Goal: Task Accomplishment & Management: Manage account settings

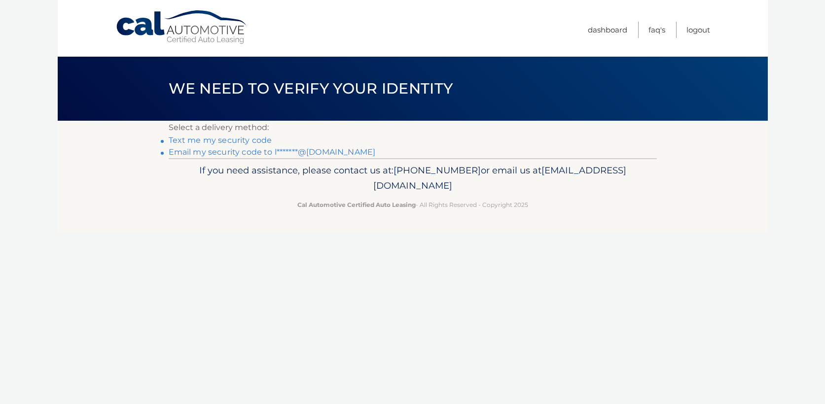
click at [255, 140] on link "Text me my security code" at bounding box center [221, 140] width 104 height 9
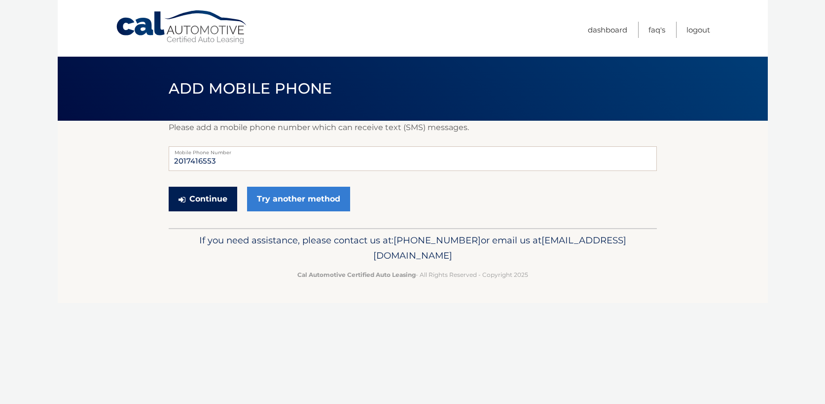
click at [221, 202] on button "Continue" at bounding box center [203, 199] width 69 height 25
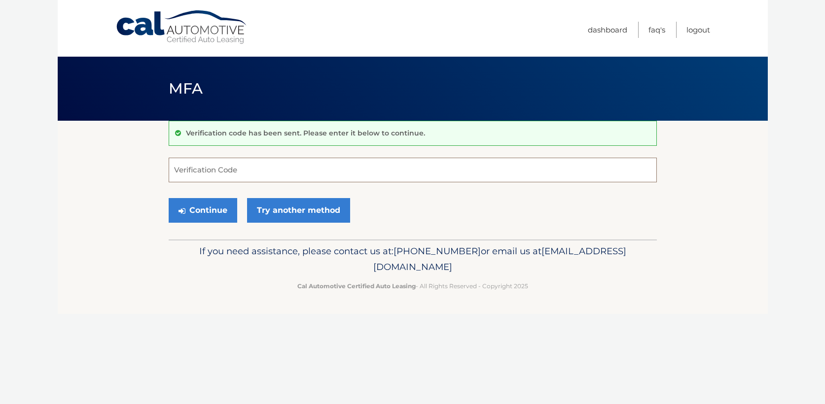
click at [249, 177] on input "Verification Code" at bounding box center [413, 170] width 488 height 25
type input "461602"
click at [169, 198] on button "Continue" at bounding box center [203, 210] width 69 height 25
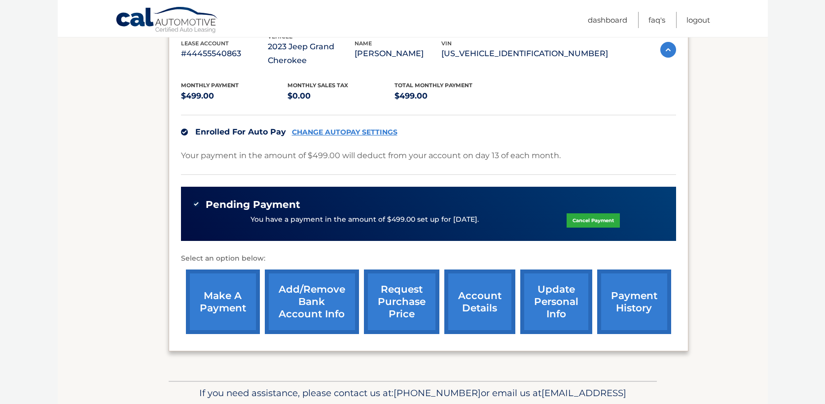
scroll to position [185, 0]
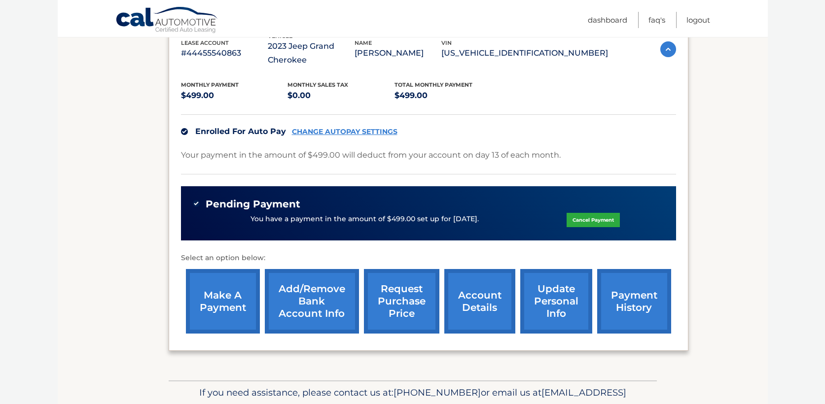
click at [475, 303] on link "account details" at bounding box center [479, 301] width 71 height 65
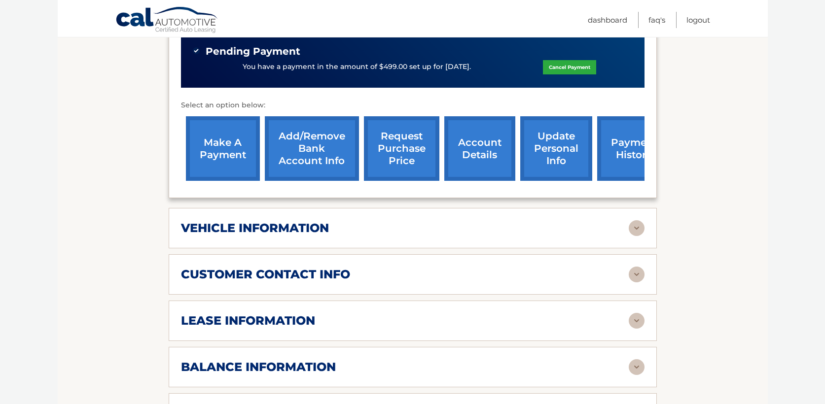
scroll to position [354, 0]
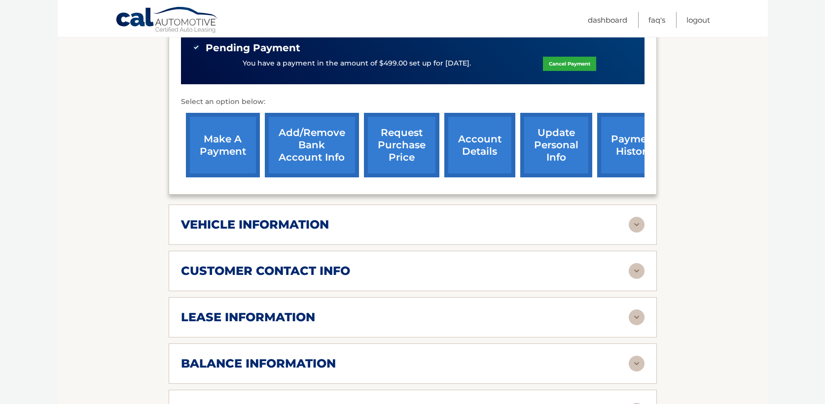
click at [492, 220] on div "vehicle information" at bounding box center [405, 224] width 448 height 15
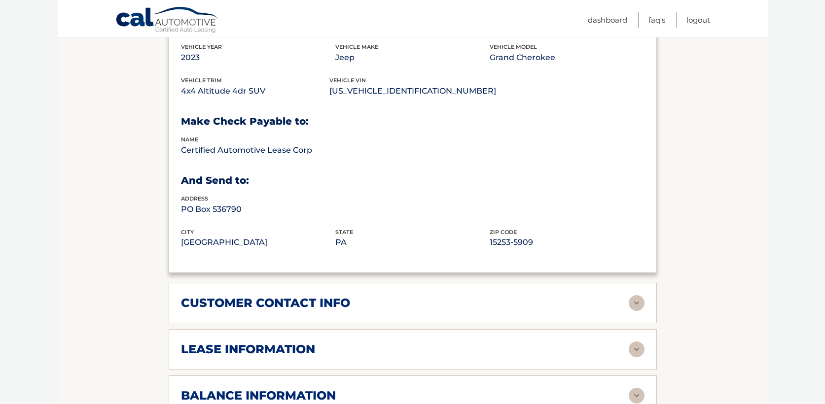
scroll to position [705, 0]
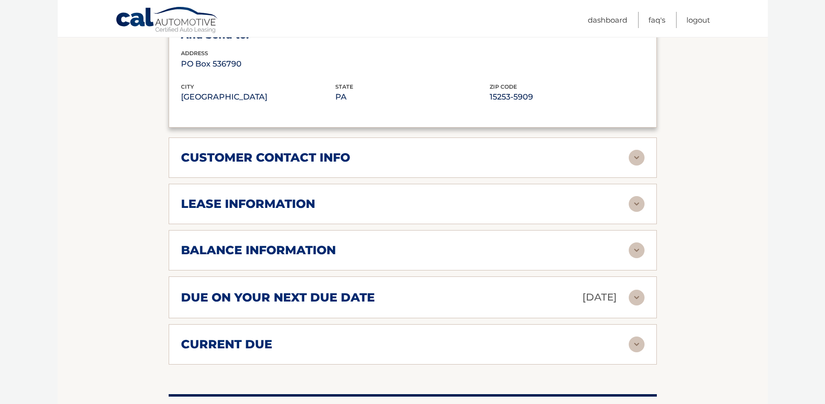
click at [587, 210] on div "lease information" at bounding box center [412, 204] width 463 height 16
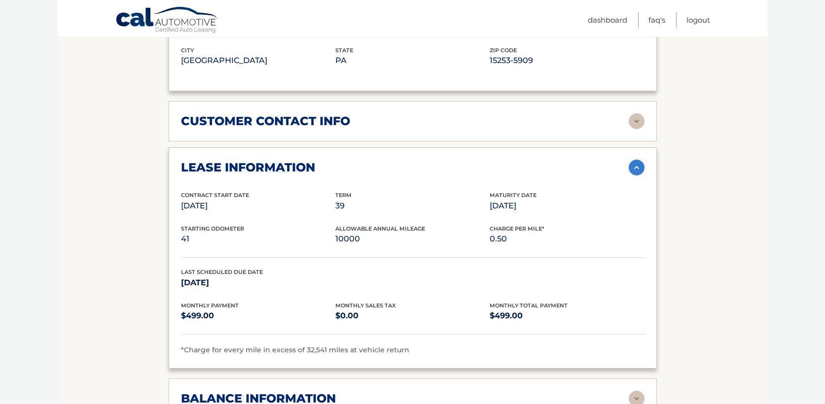
scroll to position [744, 0]
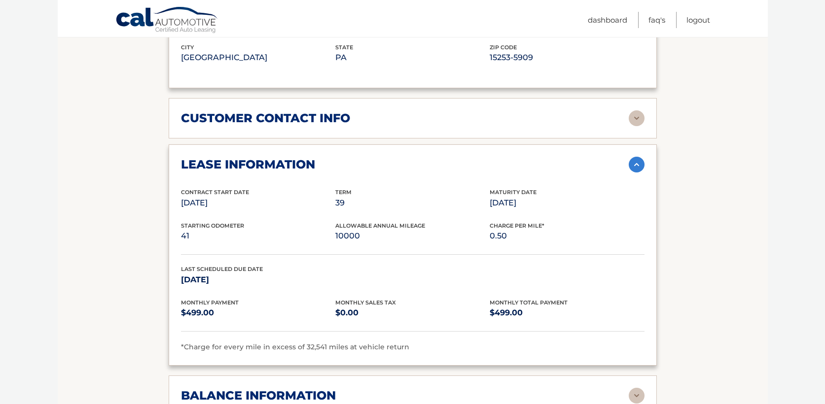
click at [566, 127] on div "customer contact info full name EUNICE LIM street address 297 PALISADES AVE cit…" at bounding box center [413, 118] width 488 height 40
click at [634, 110] on img at bounding box center [636, 118] width 16 height 16
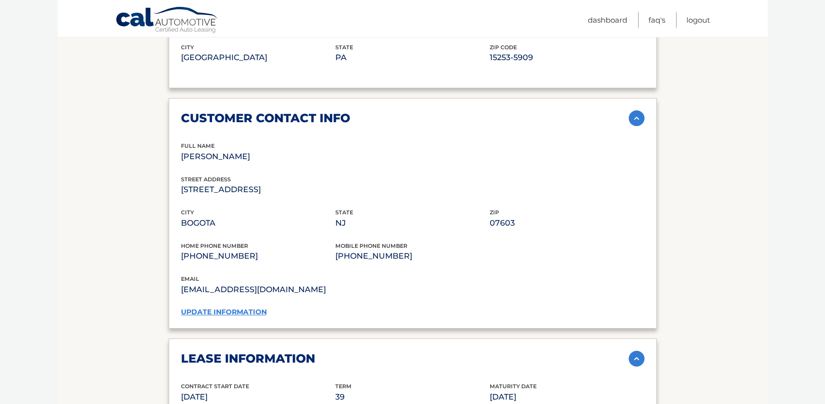
click at [638, 111] on img at bounding box center [636, 118] width 16 height 16
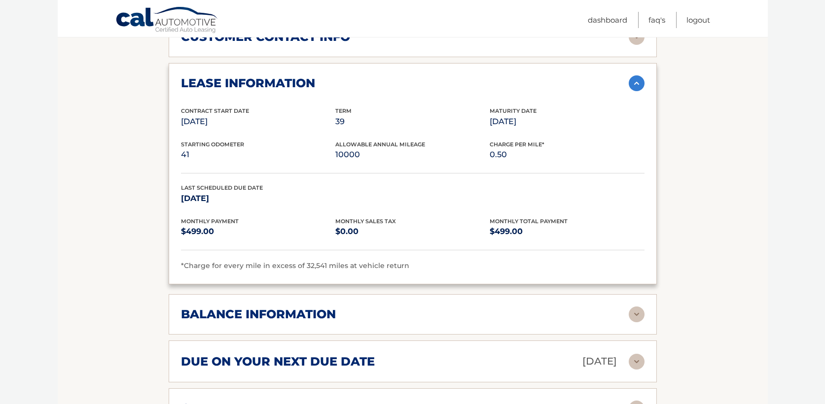
scroll to position [828, 0]
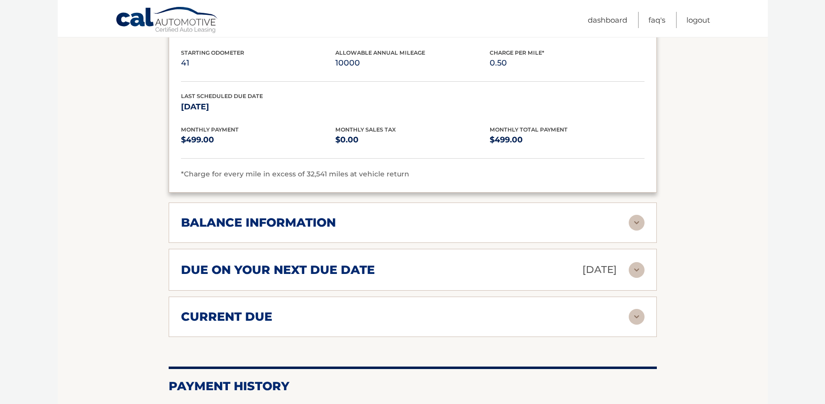
click at [640, 220] on img at bounding box center [636, 223] width 16 height 16
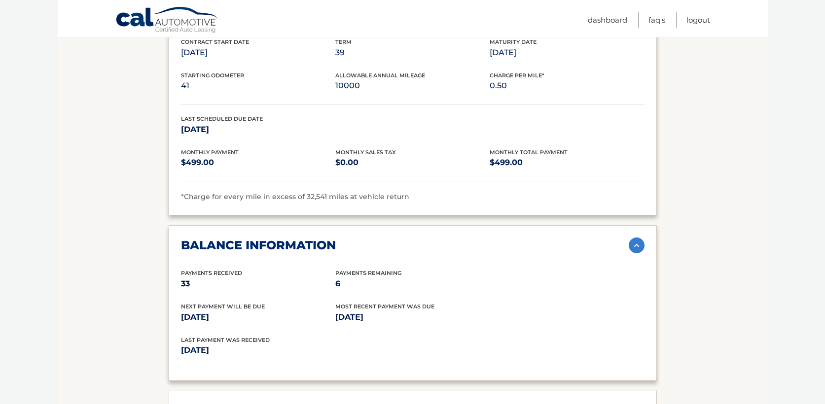
scroll to position [900, 0]
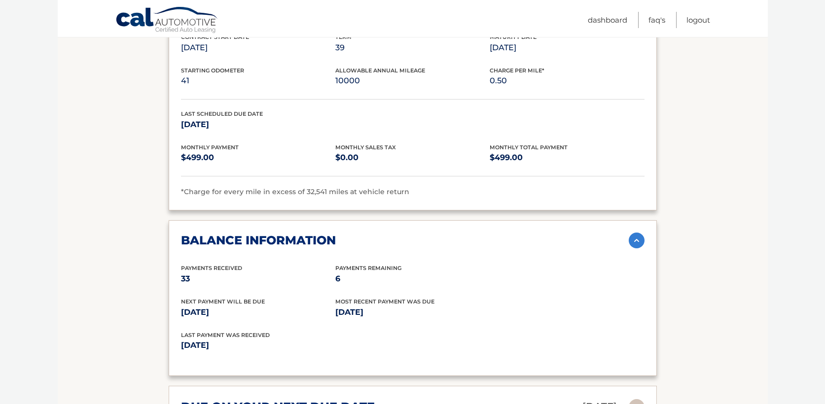
click at [641, 237] on img at bounding box center [636, 241] width 16 height 16
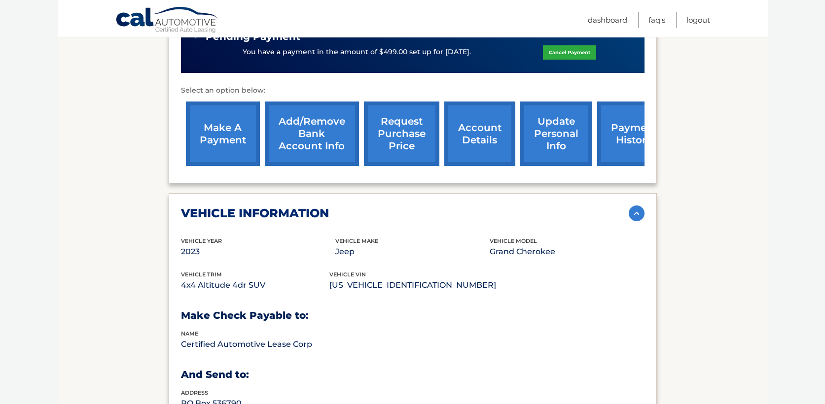
scroll to position [329, 0]
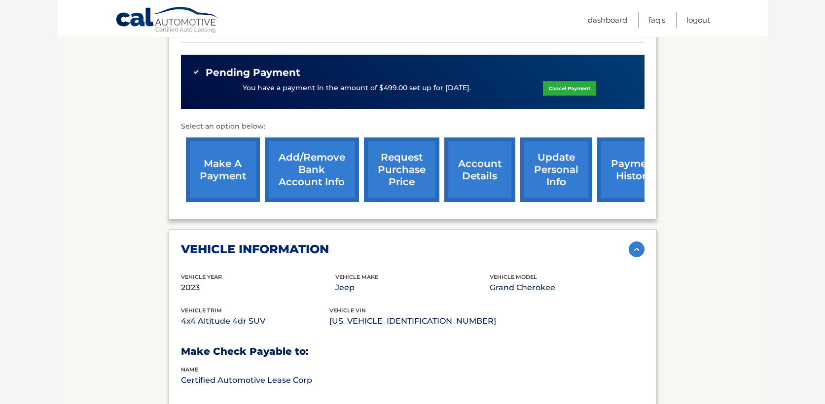
click at [413, 174] on link "request purchase price" at bounding box center [401, 170] width 75 height 65
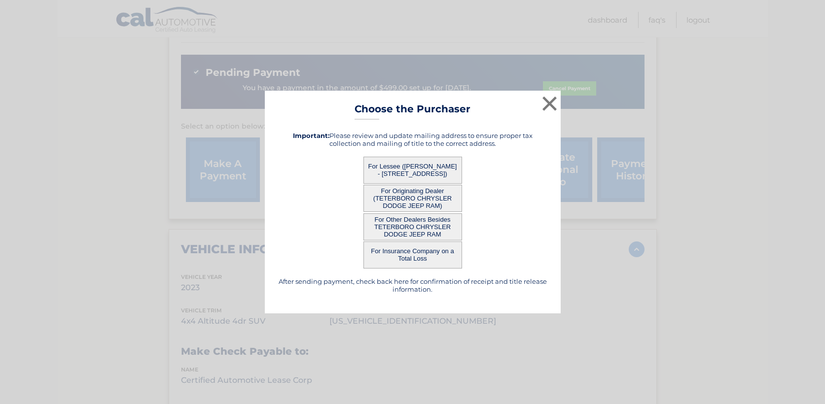
click at [426, 173] on button "For Lessee ([PERSON_NAME] - [STREET_ADDRESS])" at bounding box center [412, 170] width 99 height 27
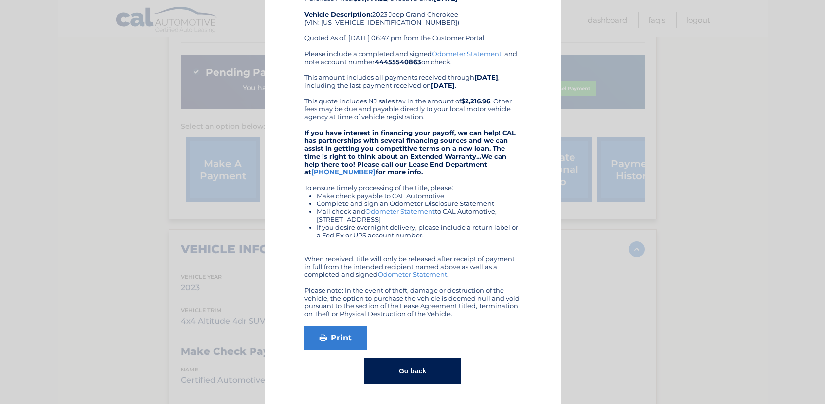
scroll to position [0, 0]
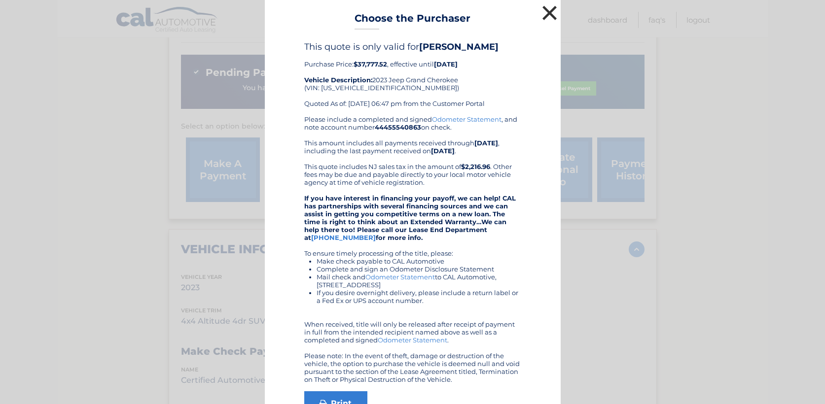
click at [547, 16] on button "×" at bounding box center [550, 13] width 20 height 20
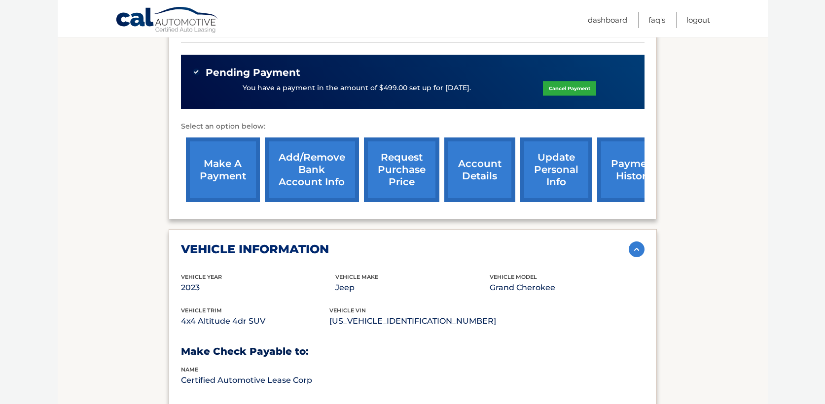
click at [395, 169] on link "request purchase price" at bounding box center [401, 170] width 75 height 65
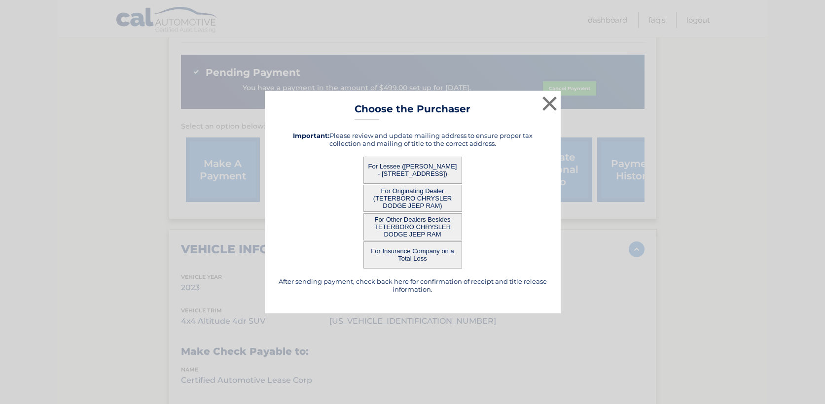
click at [409, 202] on button "For Originating Dealer (TETERBORO CHRYSLER DODGE JEEP RAM)" at bounding box center [412, 198] width 99 height 27
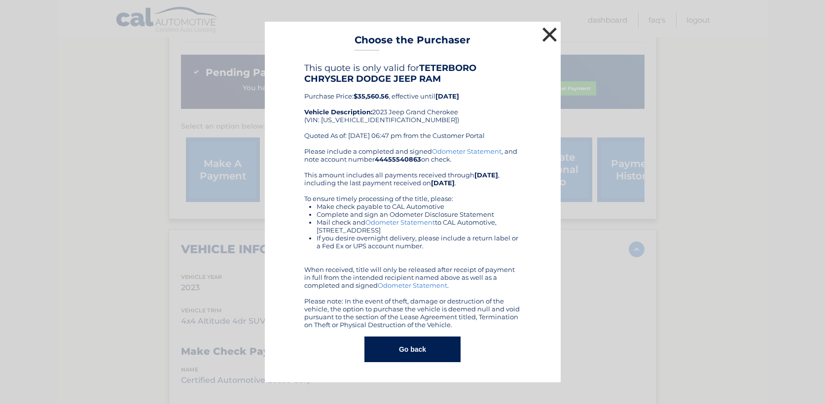
click at [558, 30] on button "×" at bounding box center [550, 35] width 20 height 20
